Goal: Task Accomplishment & Management: Use online tool/utility

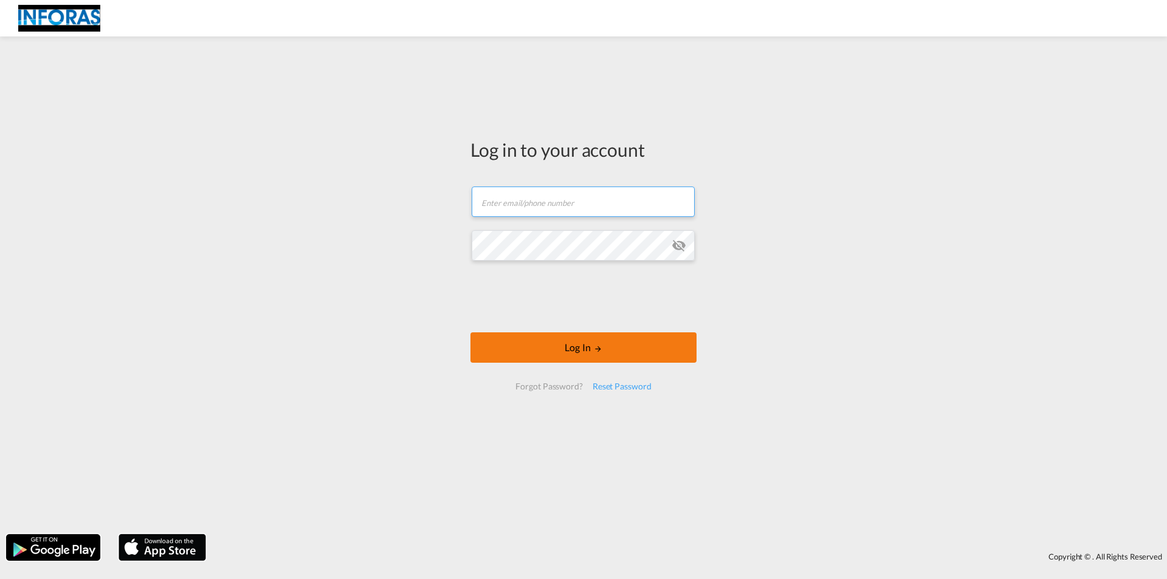
type input "[PERSON_NAME][EMAIL_ADDRESS][PERSON_NAME][DOMAIN_NAME]"
click at [552, 345] on button "Log In" at bounding box center [583, 347] width 226 height 30
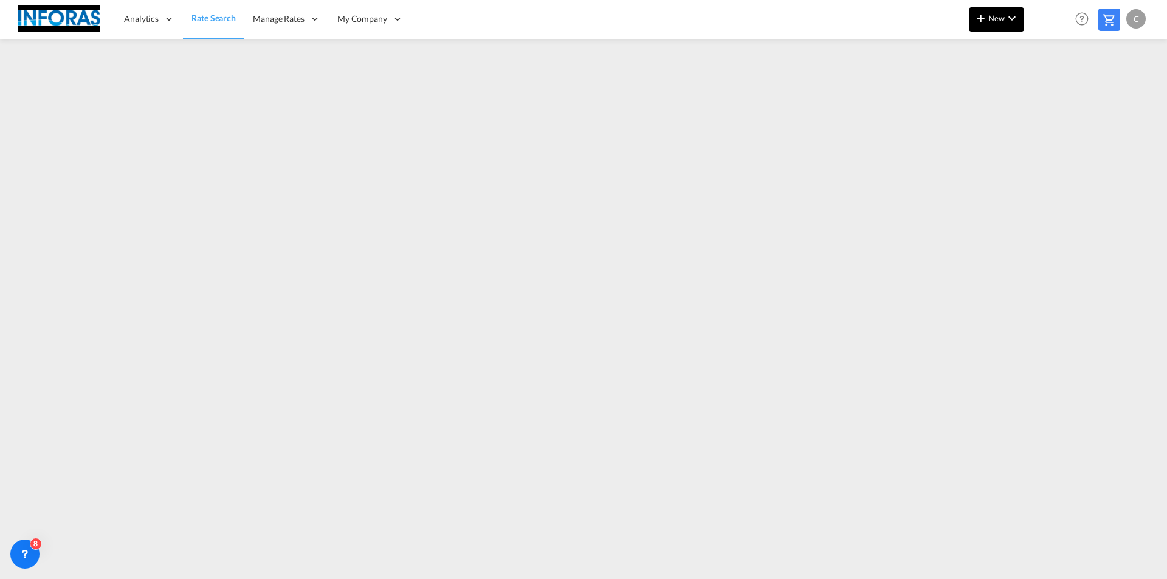
click at [1016, 18] on md-icon "icon-chevron-down" at bounding box center [1012, 18] width 15 height 15
click at [1053, 90] on span "Ratesheet" at bounding box center [1046, 91] width 13 height 24
click at [1013, 22] on md-icon "icon-chevron-down" at bounding box center [1012, 18] width 15 height 15
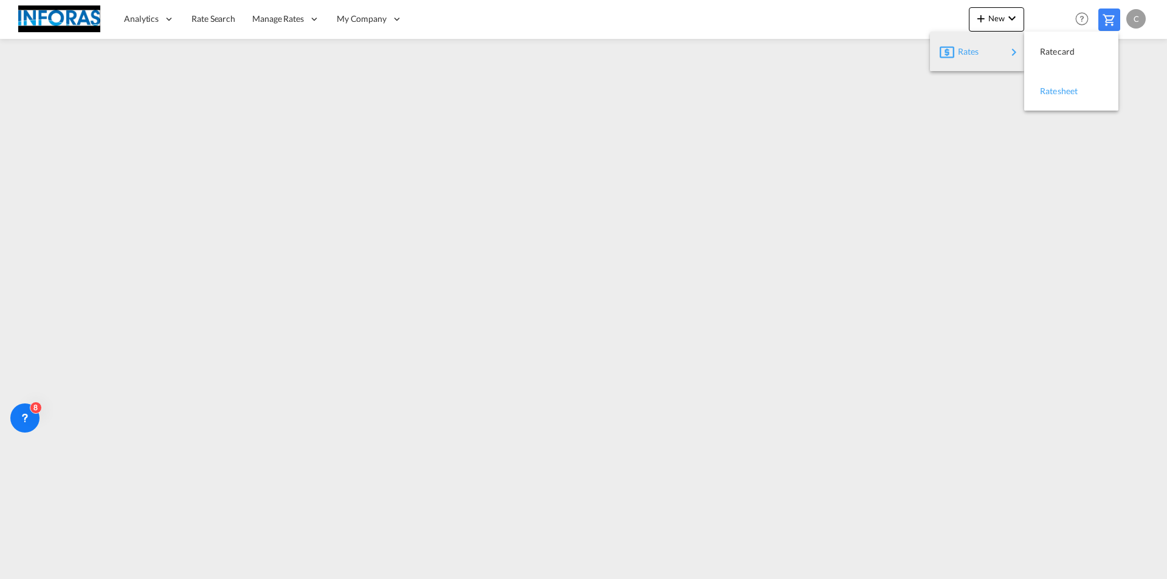
click at [1053, 92] on span "Ratesheet" at bounding box center [1046, 91] width 13 height 24
